Goal: Check status: Check status

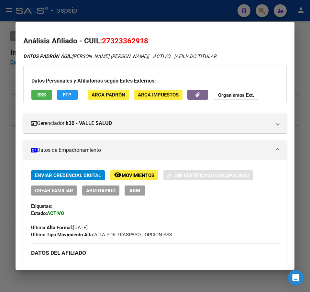
scroll to position [356, 0]
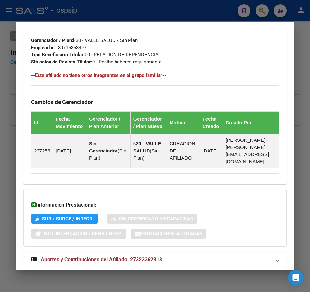
click at [203, 11] on div at bounding box center [155, 146] width 310 height 292
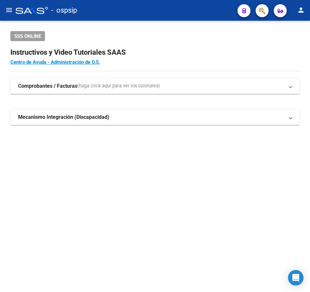
click at [264, 6] on span "button" at bounding box center [262, 10] width 6 height 13
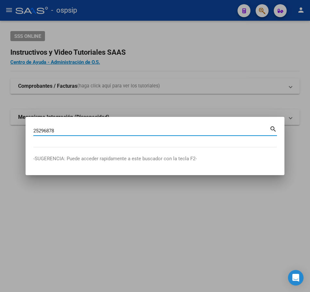
type input "25296878"
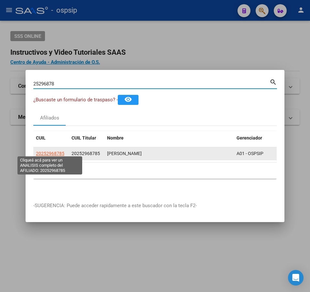
click at [60, 152] on span "20252968785" at bounding box center [50, 153] width 28 height 5
type textarea "20252968785"
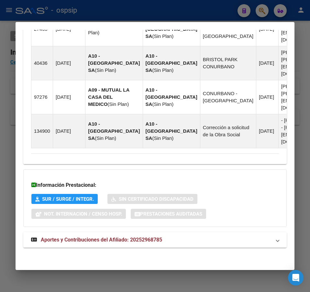
scroll to position [709, 0]
click at [236, 243] on mat-panel-title "Aportes y Contribuciones del Afiliado: 20252968785" at bounding box center [151, 240] width 240 height 8
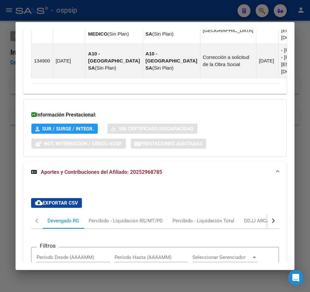
scroll to position [877, 0]
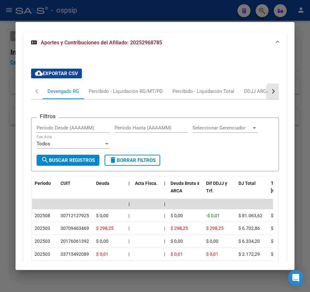
click at [271, 99] on button "button" at bounding box center [273, 92] width 12 height 16
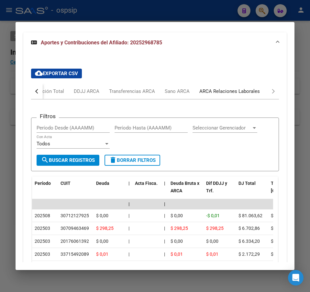
click at [262, 99] on div "ARCA Relaciones Laborales" at bounding box center [230, 92] width 70 height 16
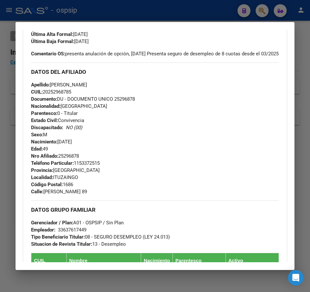
scroll to position [188, 0]
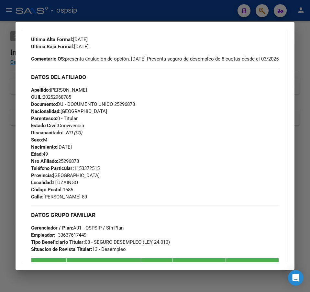
click at [186, 8] on div at bounding box center [155, 146] width 310 height 292
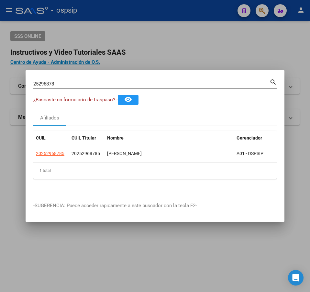
click at [190, 14] on div at bounding box center [155, 146] width 310 height 292
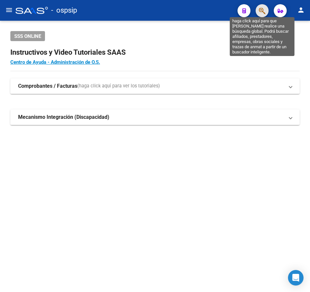
click at [263, 10] on icon "button" at bounding box center [262, 10] width 6 height 7
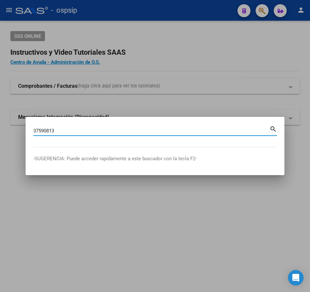
type input "37590813"
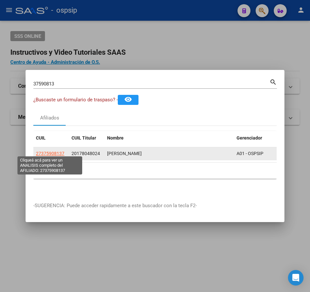
click at [54, 153] on span "27375908137" at bounding box center [50, 153] width 28 height 5
type textarea "27375908137"
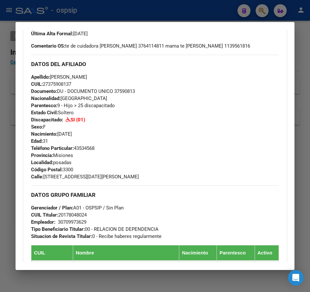
scroll to position [194, 0]
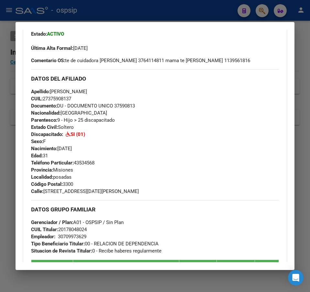
click at [166, 20] on div at bounding box center [155, 146] width 310 height 292
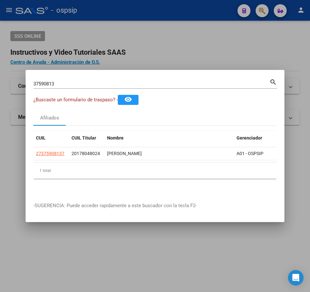
click at [166, 19] on div at bounding box center [155, 146] width 310 height 292
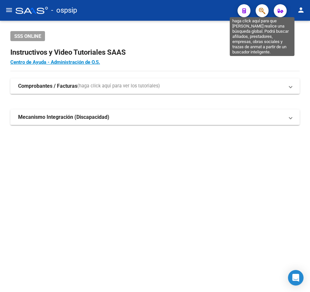
click at [265, 7] on icon "button" at bounding box center [262, 10] width 6 height 7
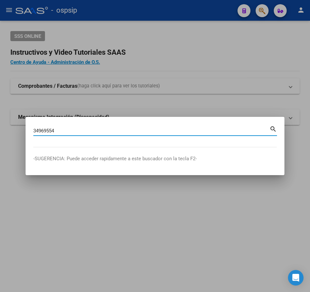
type input "34969554"
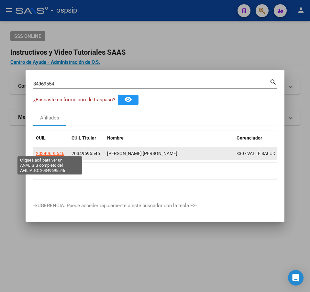
click at [57, 152] on span "20349695546" at bounding box center [50, 153] width 28 height 5
type textarea "20349695546"
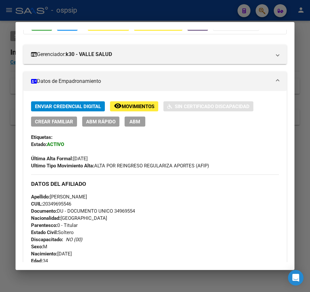
scroll to position [65, 0]
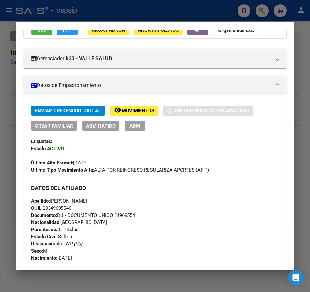
click at [218, 14] on div at bounding box center [155, 146] width 310 height 292
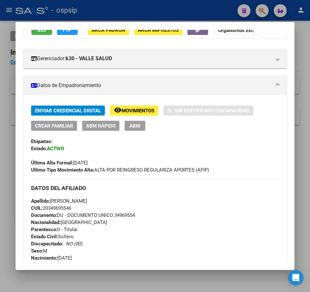
click at [218, 14] on div at bounding box center [155, 146] width 310 height 292
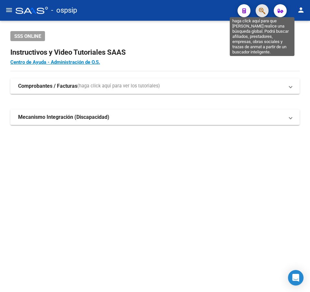
click at [261, 14] on icon "button" at bounding box center [262, 10] width 6 height 7
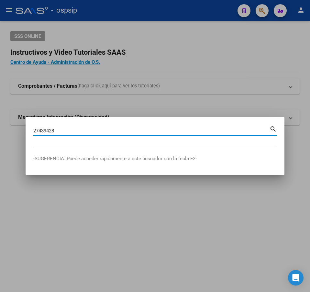
type input "27439428"
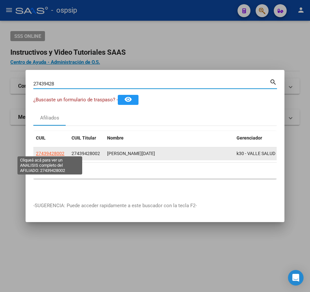
click at [62, 152] on span "27439428002" at bounding box center [50, 153] width 28 height 5
type textarea "27439428002"
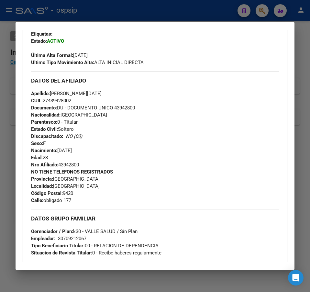
scroll to position [162, 0]
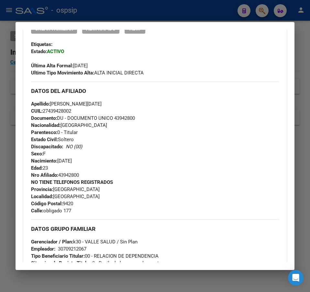
click at [170, 15] on div at bounding box center [155, 146] width 310 height 292
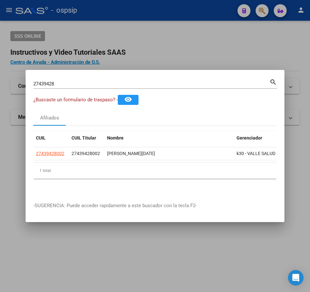
click at [171, 15] on div at bounding box center [155, 146] width 310 height 292
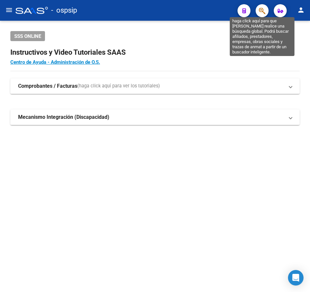
click at [264, 15] on icon "button" at bounding box center [262, 10] width 6 height 7
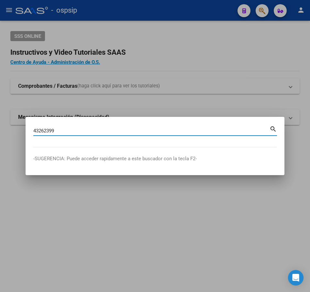
type input "43262399"
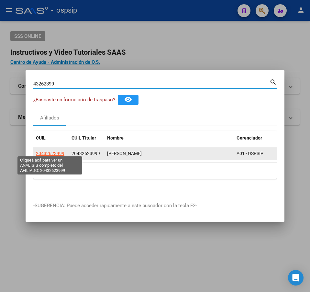
click at [50, 153] on span "20432623999" at bounding box center [50, 153] width 28 height 5
type textarea "20432623999"
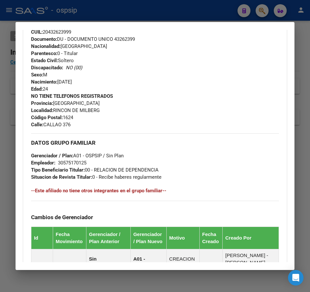
scroll to position [356, 0]
